Goal: Answer question/provide support: Share knowledge or assist other users

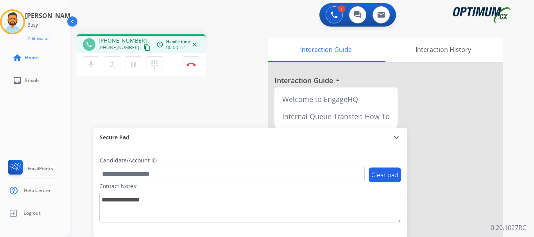
click at [144, 50] on mat-icon "content_copy" at bounding box center [147, 47] width 7 height 7
click at [194, 64] on img at bounding box center [191, 65] width 9 height 4
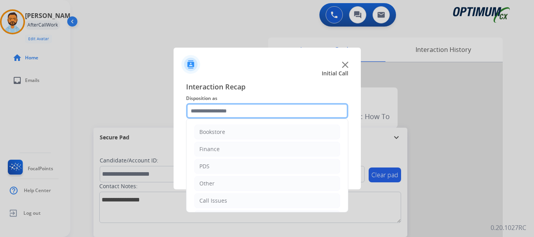
click at [212, 116] on input "text" at bounding box center [267, 111] width 162 height 16
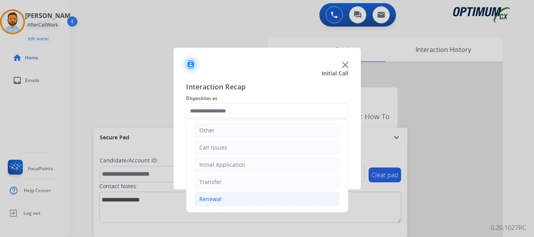
click at [225, 205] on li "Renewal" at bounding box center [267, 199] width 146 height 15
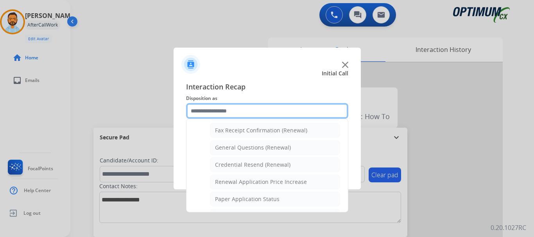
scroll to position [215, 0]
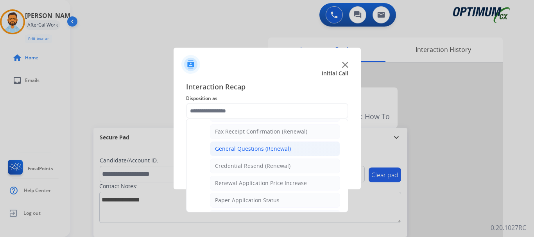
click at [257, 148] on div "General Questions (Renewal)" at bounding box center [253, 149] width 76 height 8
type input "**********"
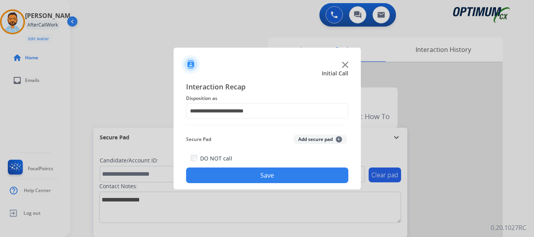
click at [249, 176] on button "Save" at bounding box center [267, 176] width 162 height 16
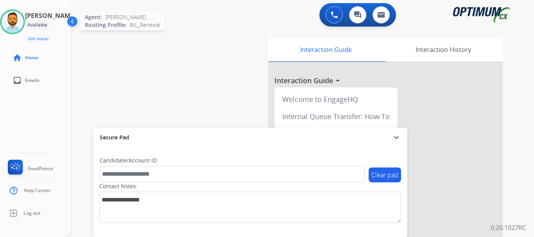
click at [17, 12] on img at bounding box center [13, 22] width 22 height 22
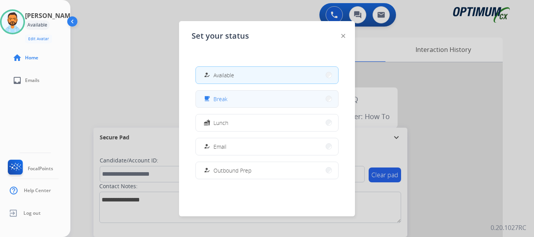
click at [259, 99] on button "free_breakfast Break" at bounding box center [267, 99] width 142 height 17
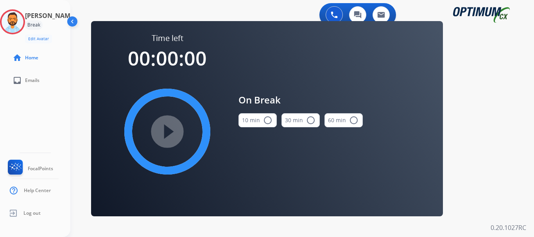
click at [255, 120] on button "10 min radio_button_unchecked" at bounding box center [258, 120] width 38 height 14
click at [168, 136] on mat-icon "play_circle_filled" at bounding box center [167, 131] width 9 height 9
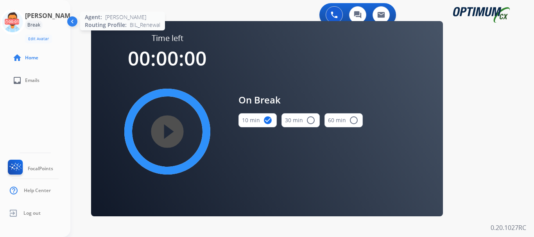
click at [19, 24] on icon at bounding box center [12, 21] width 25 height 25
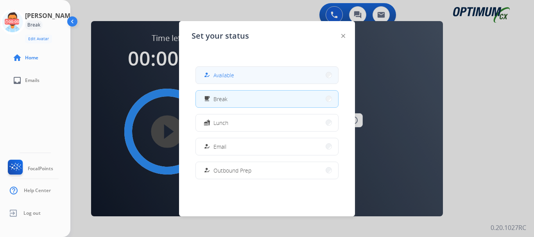
click at [223, 68] on button "how_to_reg Available" at bounding box center [267, 75] width 142 height 17
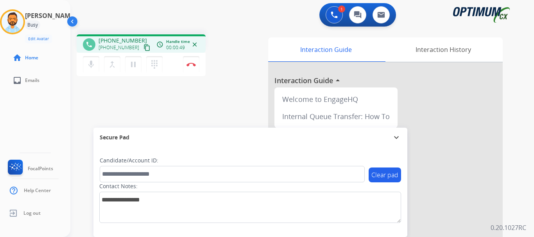
click at [142, 48] on button "content_copy" at bounding box center [146, 47] width 9 height 9
click at [194, 66] on img at bounding box center [191, 65] width 9 height 4
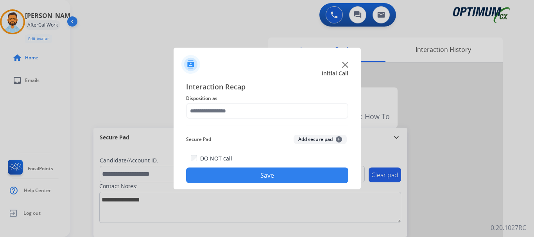
click at [253, 183] on button "Save" at bounding box center [267, 176] width 162 height 16
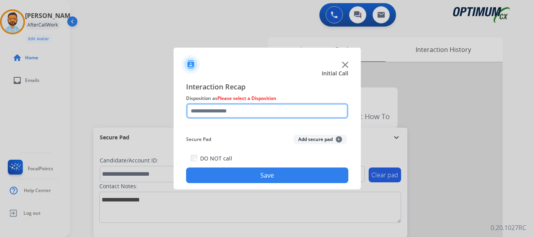
click at [246, 108] on input "text" at bounding box center [267, 111] width 162 height 16
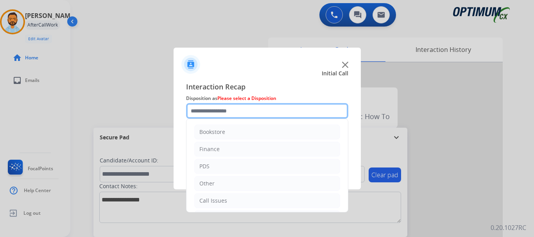
scroll to position [53, 0]
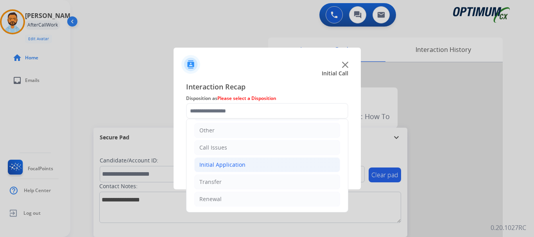
click at [244, 165] on li "Initial Application" at bounding box center [267, 165] width 146 height 15
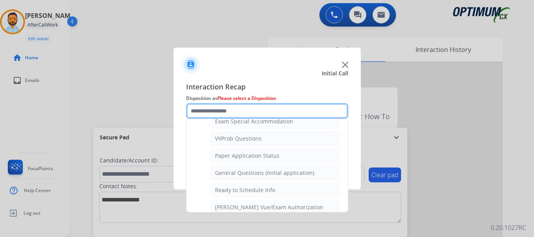
scroll to position [414, 0]
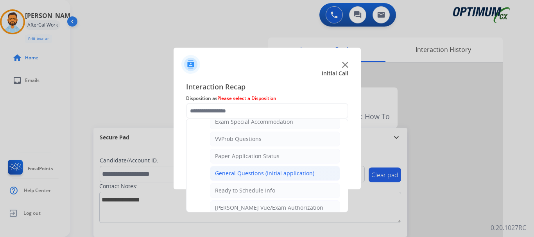
click at [268, 175] on div "General Questions (Initial application)" at bounding box center [264, 174] width 99 height 8
type input "**********"
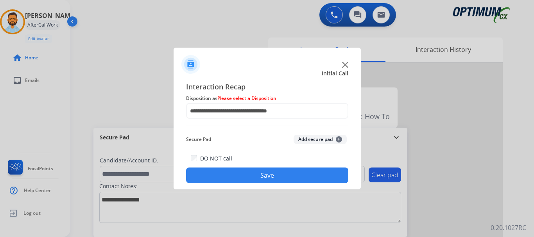
click at [261, 179] on button "Save" at bounding box center [267, 176] width 162 height 16
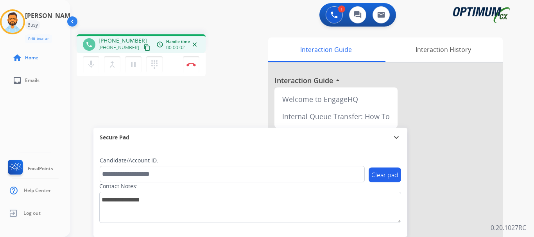
click at [144, 47] on mat-icon "content_copy" at bounding box center [147, 47] width 7 height 7
click at [191, 67] on button "Disconnect" at bounding box center [191, 64] width 16 height 16
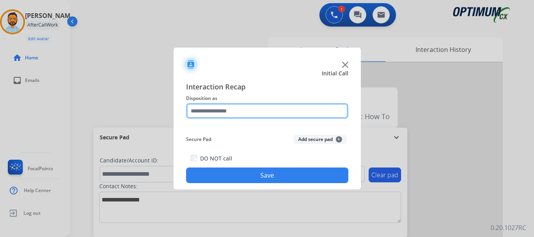
click at [250, 108] on input "text" at bounding box center [267, 111] width 162 height 16
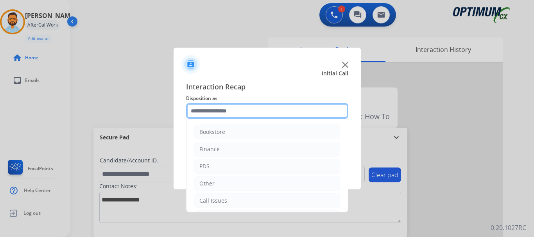
scroll to position [53, 0]
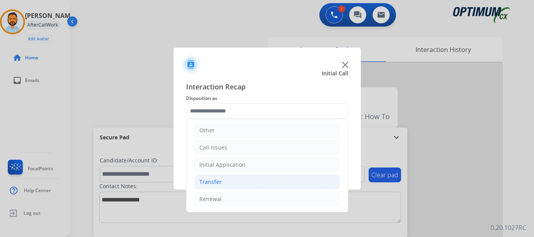
click at [248, 176] on li "Transfer" at bounding box center [267, 182] width 146 height 15
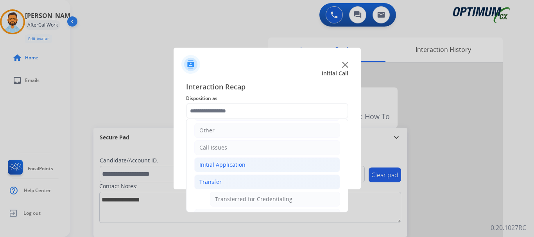
click at [255, 166] on li "Initial Application" at bounding box center [267, 165] width 146 height 15
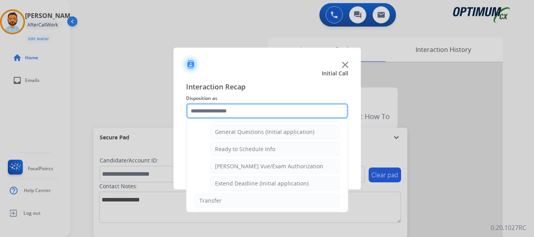
scroll to position [454, 0]
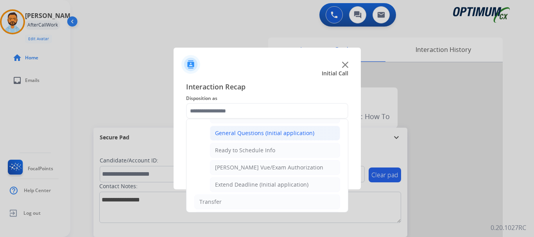
click at [255, 135] on div "General Questions (Initial application)" at bounding box center [264, 133] width 99 height 8
type input "**********"
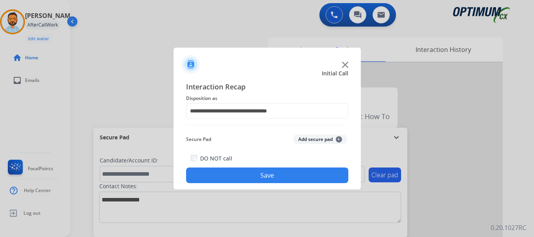
click at [246, 175] on button "Save" at bounding box center [267, 176] width 162 height 16
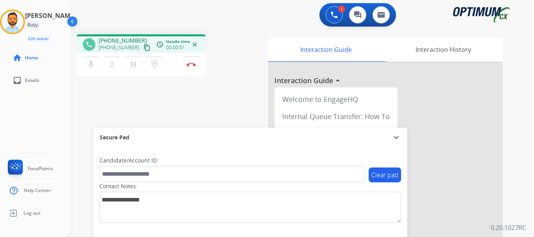
click at [144, 45] on mat-icon "content_copy" at bounding box center [147, 47] width 7 height 7
click at [195, 65] on img at bounding box center [191, 65] width 9 height 4
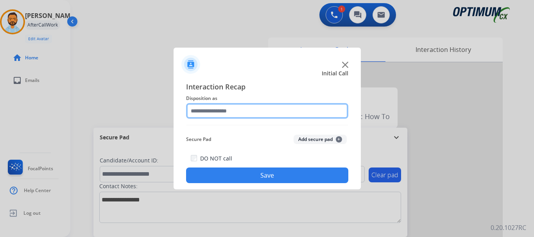
click at [287, 108] on input "text" at bounding box center [267, 111] width 162 height 16
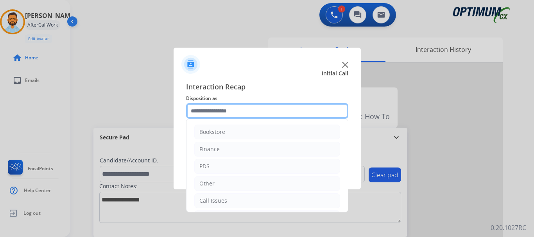
scroll to position [53, 0]
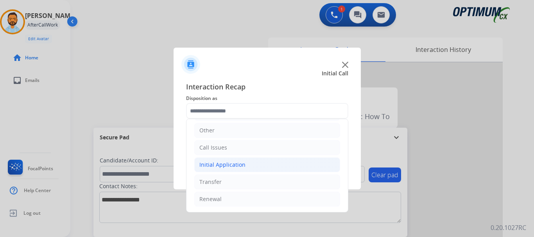
click at [255, 165] on li "Initial Application" at bounding box center [267, 165] width 146 height 15
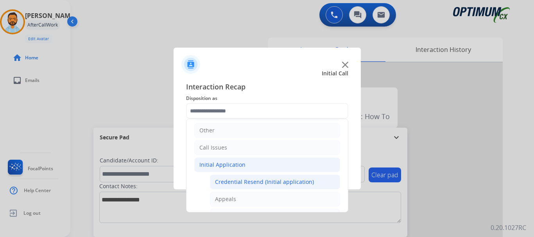
click at [259, 182] on div "Credential Resend (Initial application)" at bounding box center [264, 182] width 99 height 8
type input "**********"
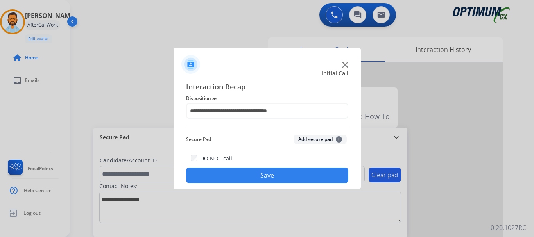
click at [263, 177] on button "Save" at bounding box center [267, 176] width 162 height 16
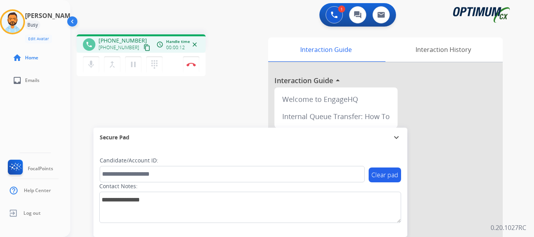
click at [144, 49] on mat-icon "content_copy" at bounding box center [147, 47] width 7 height 7
click at [135, 69] on button "pause Hold" at bounding box center [133, 64] width 16 height 16
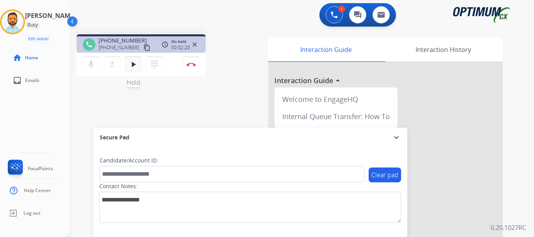
click at [131, 70] on button "play_arrow Hold" at bounding box center [133, 64] width 16 height 16
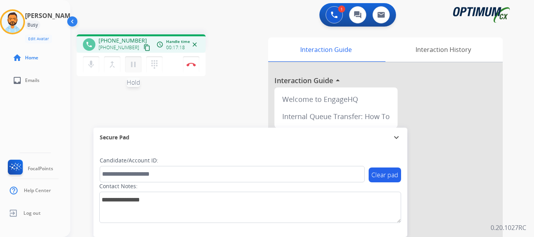
click at [135, 66] on mat-icon "pause" at bounding box center [133, 64] width 9 height 9
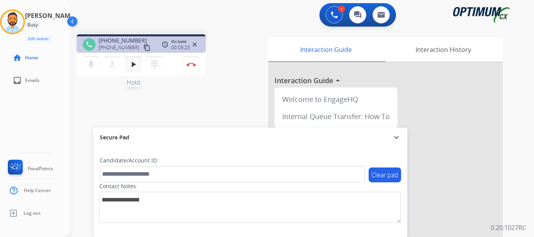
click at [134, 64] on mat-icon "play_arrow" at bounding box center [133, 64] width 9 height 9
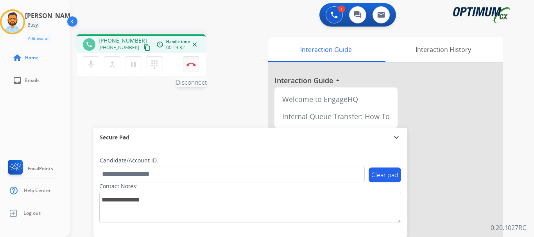
click at [189, 67] on button "Disconnect" at bounding box center [191, 64] width 16 height 16
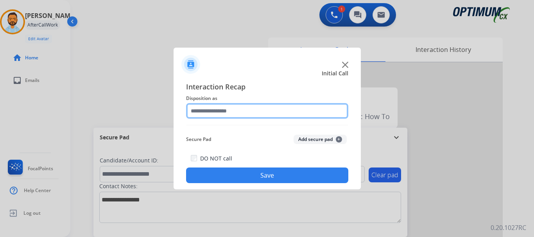
click at [280, 110] on input "text" at bounding box center [267, 111] width 162 height 16
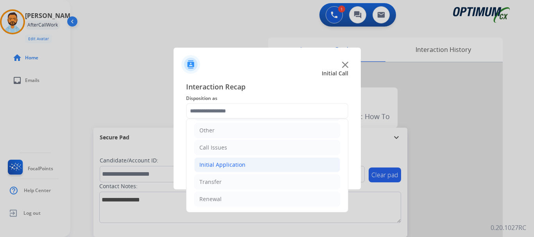
click at [248, 162] on li "Initial Application" at bounding box center [267, 165] width 146 height 15
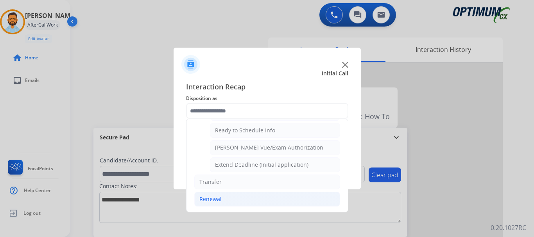
click at [224, 200] on li "Renewal" at bounding box center [267, 199] width 146 height 15
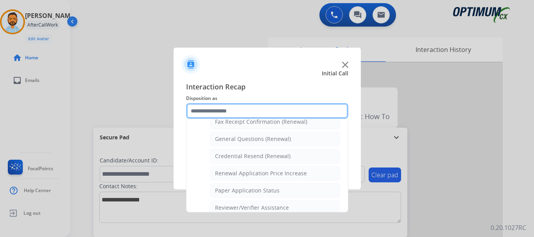
scroll to position [224, 0]
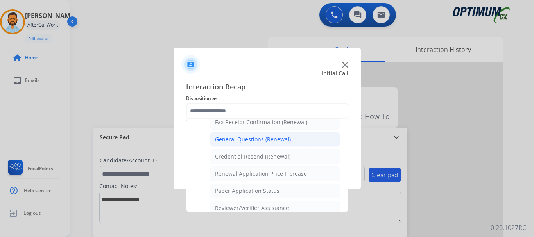
click at [273, 146] on li "General Questions (Renewal)" at bounding box center [275, 139] width 130 height 15
type input "**********"
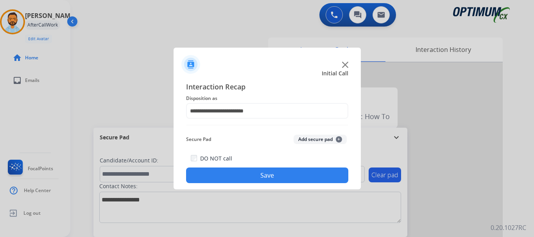
click at [271, 167] on div "DO NOT call Save" at bounding box center [267, 169] width 162 height 30
click at [282, 177] on button "Save" at bounding box center [267, 176] width 162 height 16
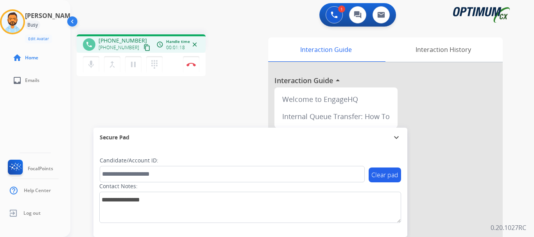
click at [144, 46] on mat-icon "content_copy" at bounding box center [147, 47] width 7 height 7
click at [189, 60] on button "Disconnect" at bounding box center [191, 64] width 16 height 16
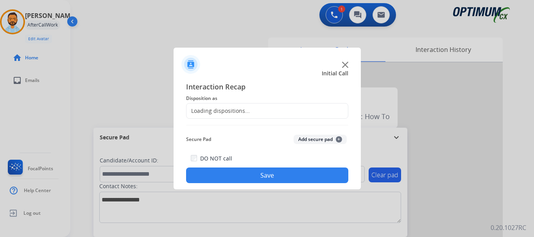
click at [228, 113] on div "Loading dispositions..." at bounding box center [218, 111] width 63 height 8
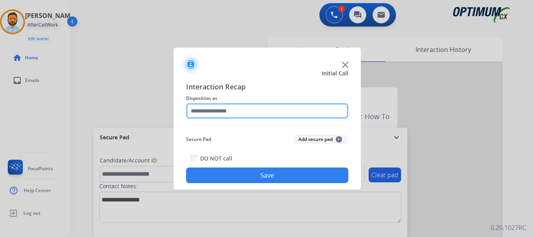
click at [256, 110] on input "text" at bounding box center [267, 111] width 162 height 16
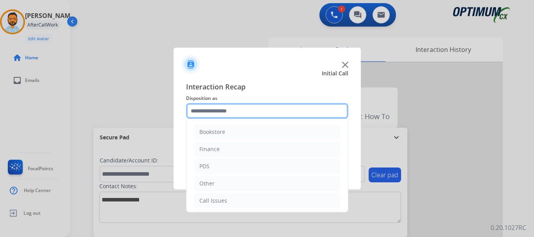
scroll to position [53, 0]
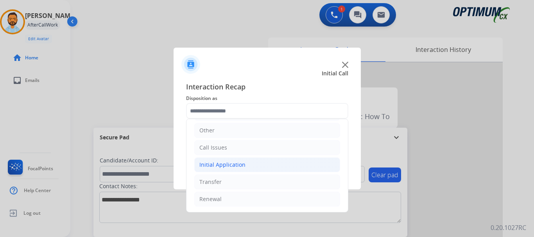
click at [238, 171] on li "Initial Application" at bounding box center [267, 165] width 146 height 15
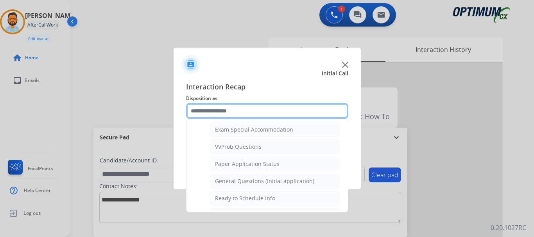
scroll to position [409, 0]
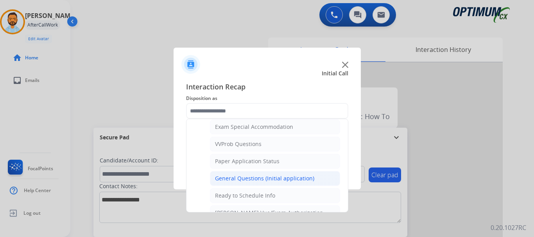
click at [265, 178] on div "General Questions (Initial application)" at bounding box center [264, 179] width 99 height 8
type input "**********"
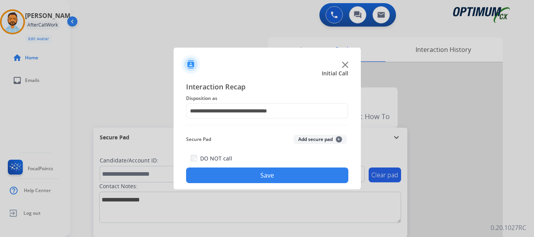
click at [262, 172] on button "Save" at bounding box center [267, 176] width 162 height 16
